Goal: Task Accomplishment & Management: Use online tool/utility

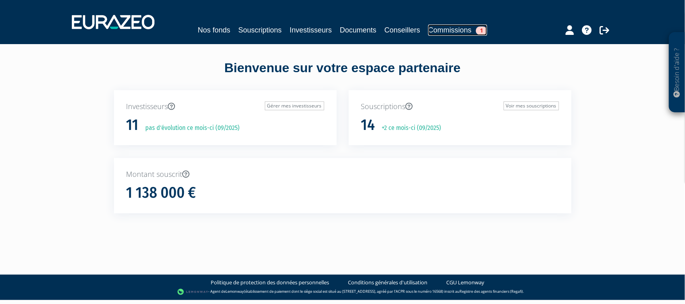
click at [453, 28] on link "Commissions 1" at bounding box center [457, 29] width 59 height 11
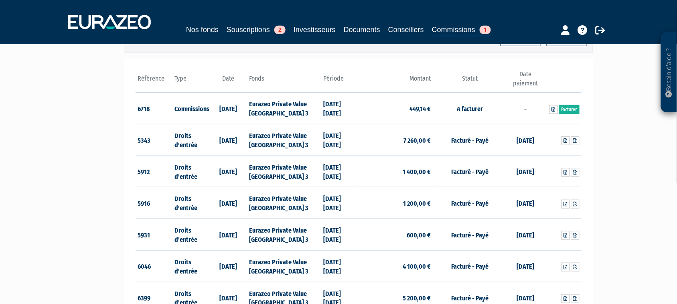
scroll to position [100, 0]
click at [572, 111] on link "Facturer" at bounding box center [569, 110] width 20 height 9
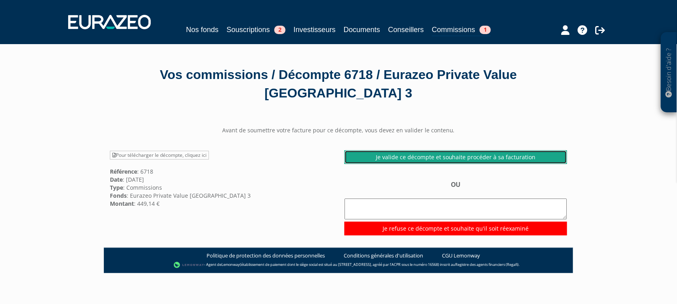
click at [441, 154] on link "Je valide ce décompte et souhaite procéder à sa facturation" at bounding box center [456, 157] width 223 height 14
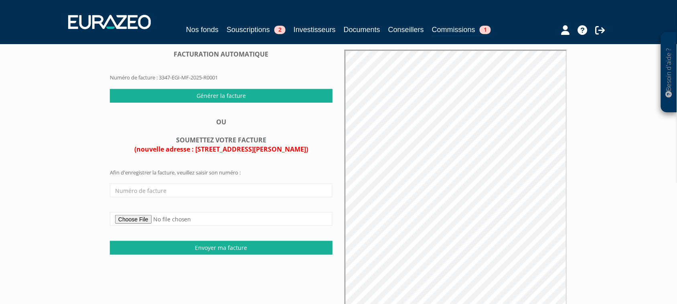
scroll to position [100, 0]
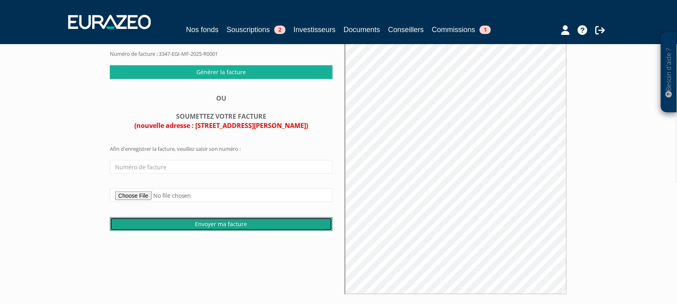
click at [278, 223] on input "Envoyer ma facture" at bounding box center [221, 224] width 223 height 14
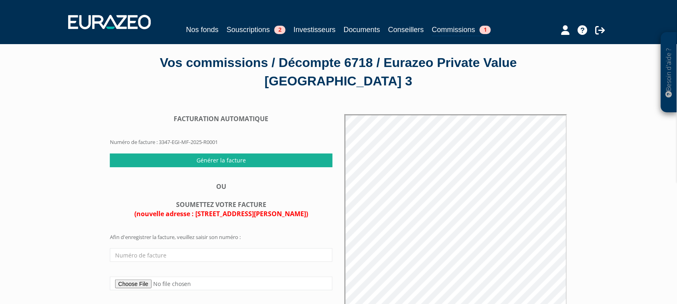
scroll to position [0, 0]
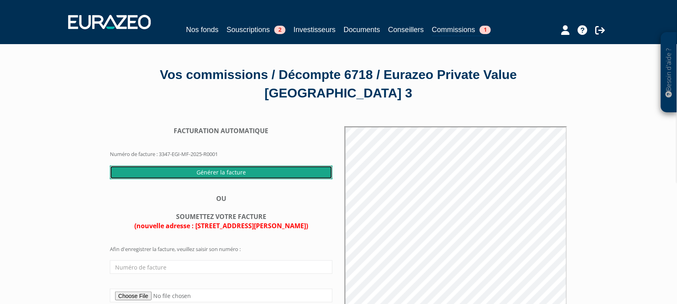
click at [233, 171] on input "Générer la facture" at bounding box center [221, 173] width 223 height 14
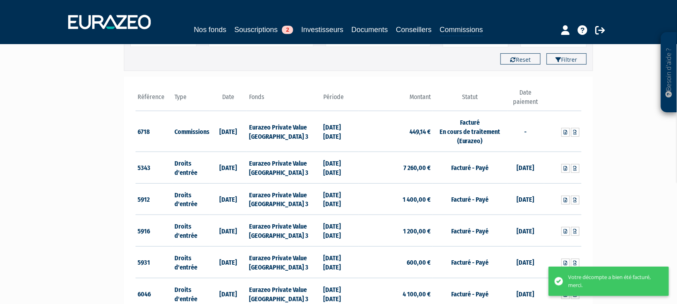
scroll to position [100, 0]
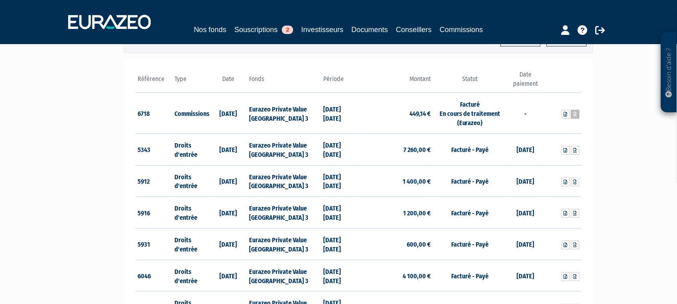
click at [578, 115] on link at bounding box center [575, 114] width 8 height 9
